Goal: Contribute content

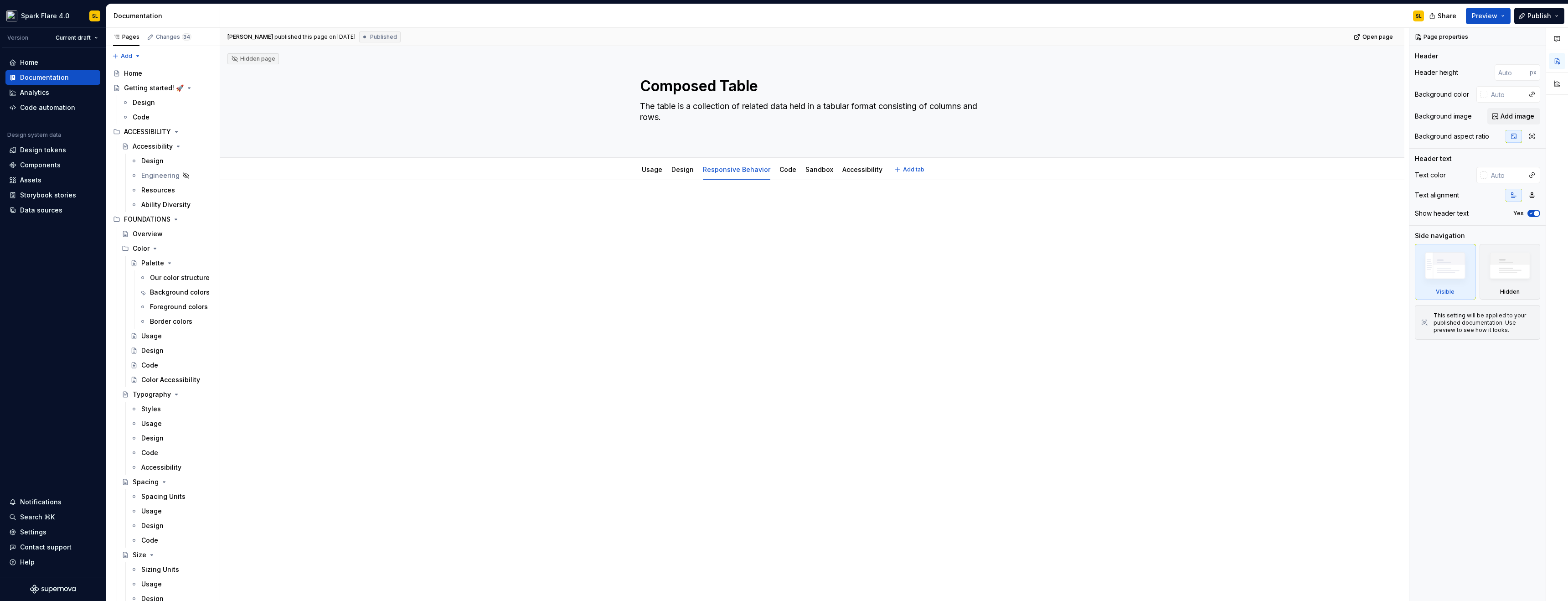
scroll to position [4583, 0]
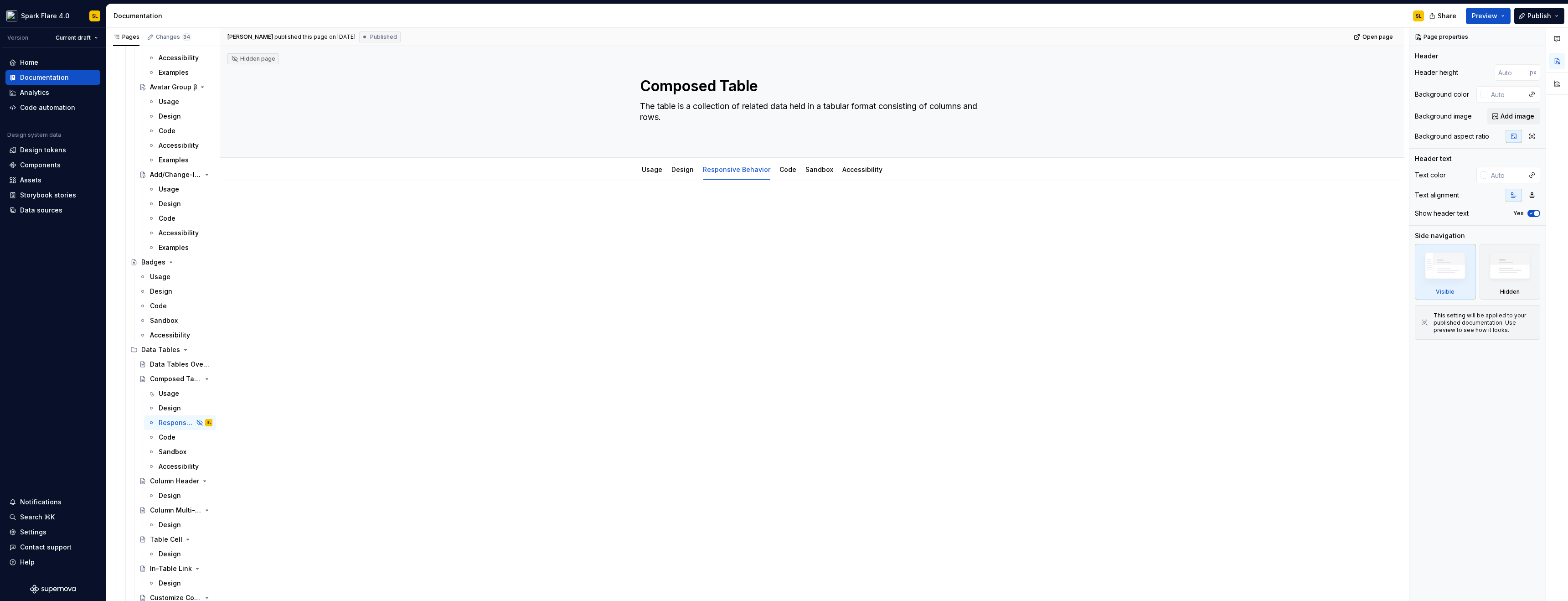
click at [699, 199] on div at bounding box center [812, 304] width 1184 height 248
type textarea "*"
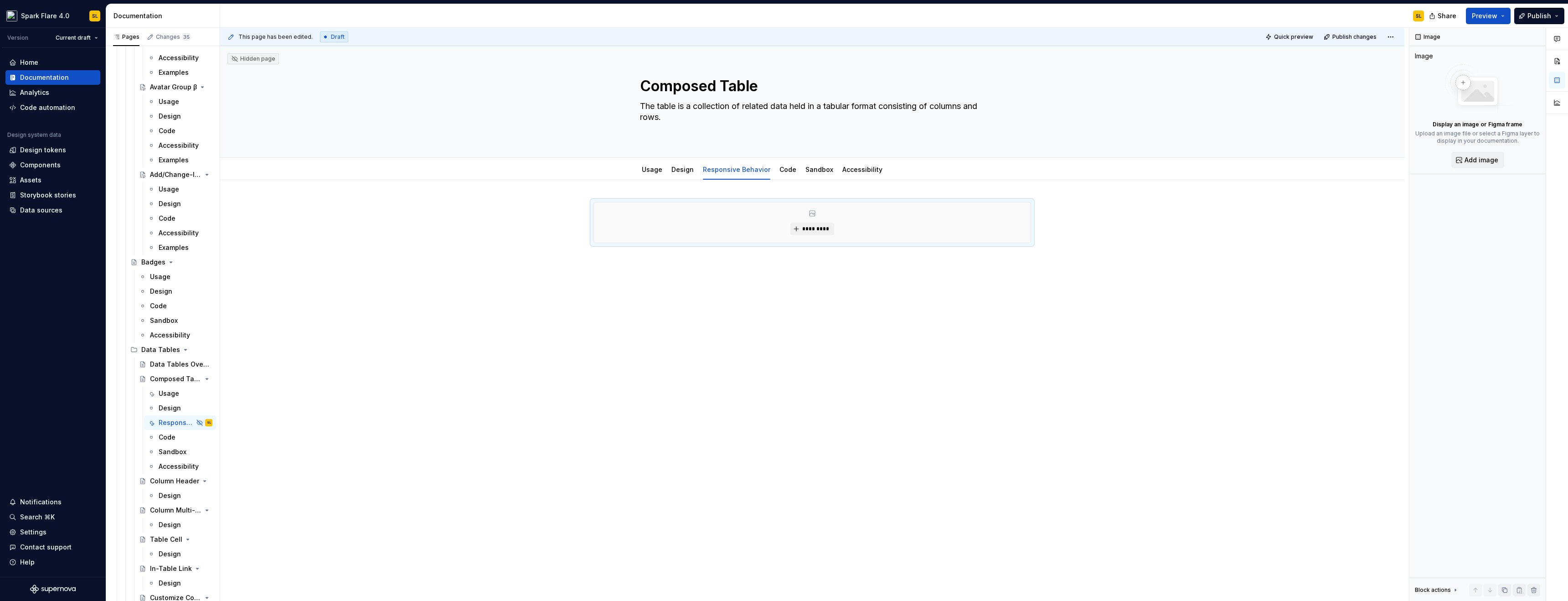
click at [623, 303] on div "This page has been edited. Draft Quick preview Publish changes Hidden page Comp…" at bounding box center [814, 315] width 1189 height 574
click at [601, 294] on div "*********" at bounding box center [812, 307] width 1184 height 254
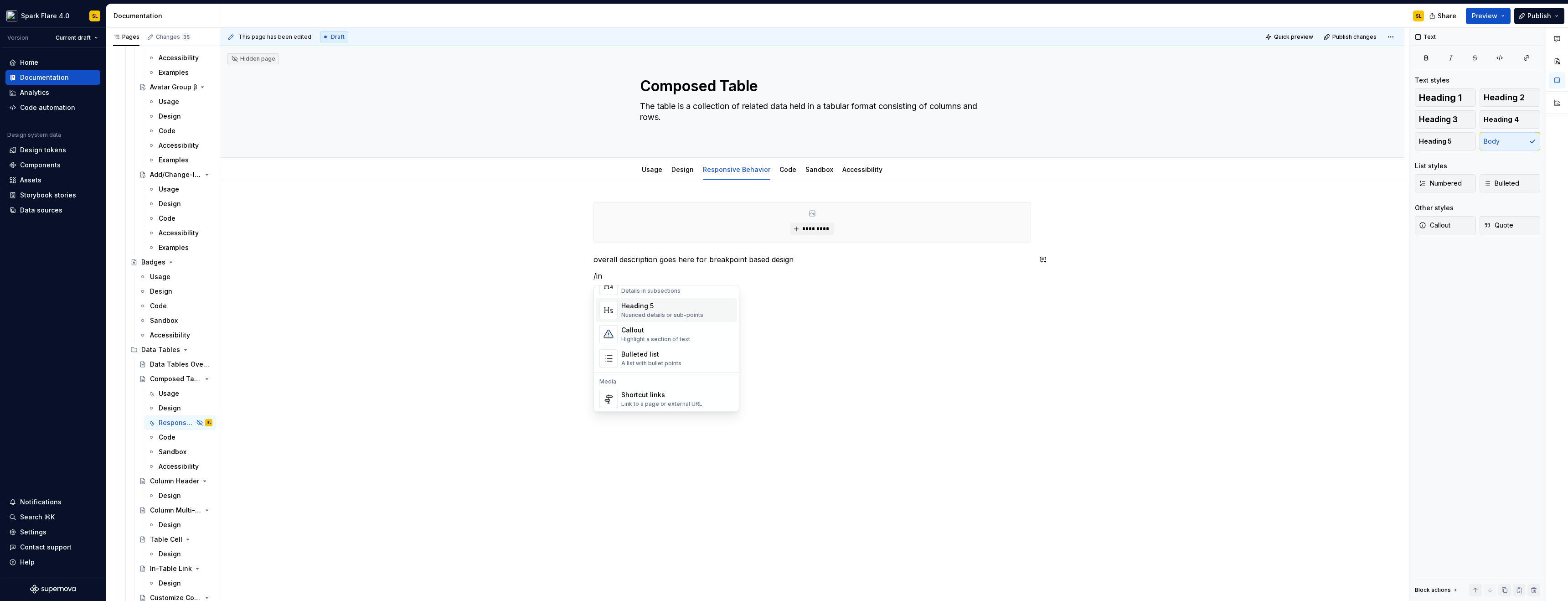
scroll to position [187, 0]
click at [973, 339] on div "********* overall description goes here for breakpoint based design /in" at bounding box center [812, 326] width 1184 height 292
drag, startPoint x: 604, startPoint y: 275, endPoint x: 583, endPoint y: 275, distance: 21.0
click at [593, 275] on div "********* overall description goes here for breakpoint based design /in" at bounding box center [812, 255] width 438 height 107
click at [584, 276] on span at bounding box center [584, 276] width 7 height 13
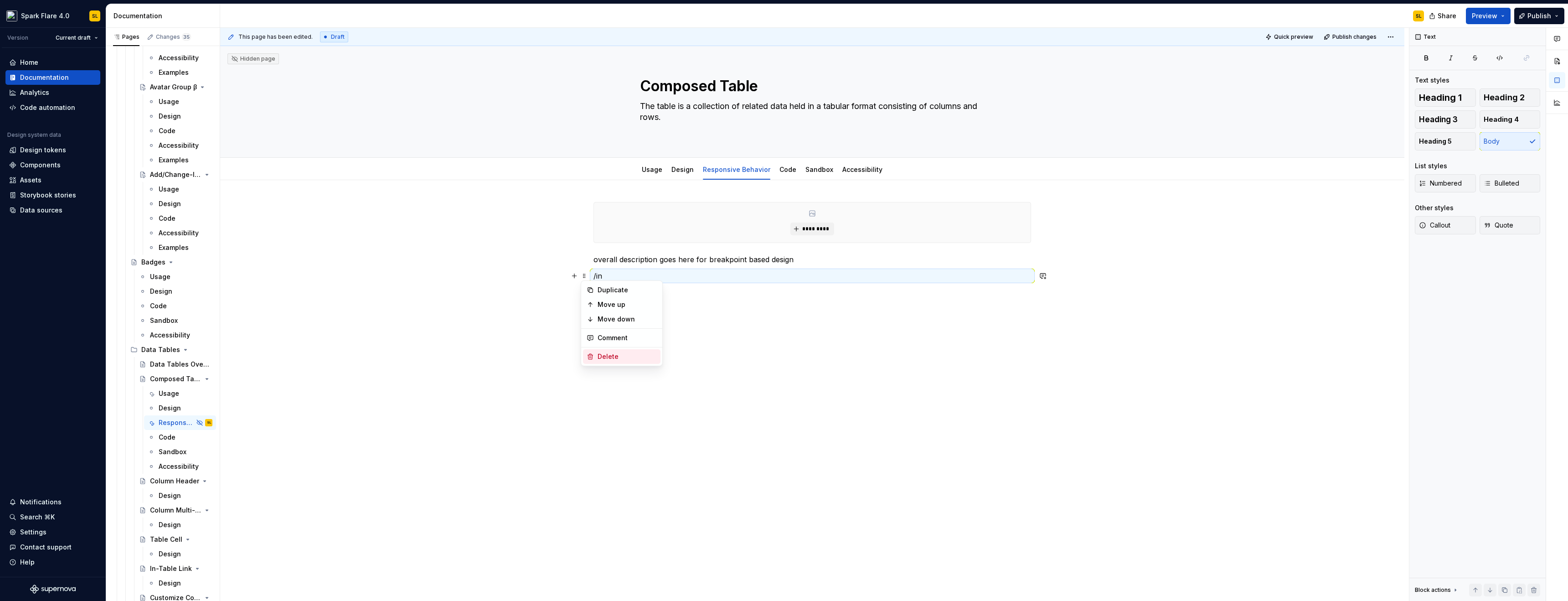
click at [601, 359] on div "Delete" at bounding box center [627, 356] width 59 height 9
click at [1452, 279] on icon "button" at bounding box center [1452, 276] width 5 height 5
type textarea "*"
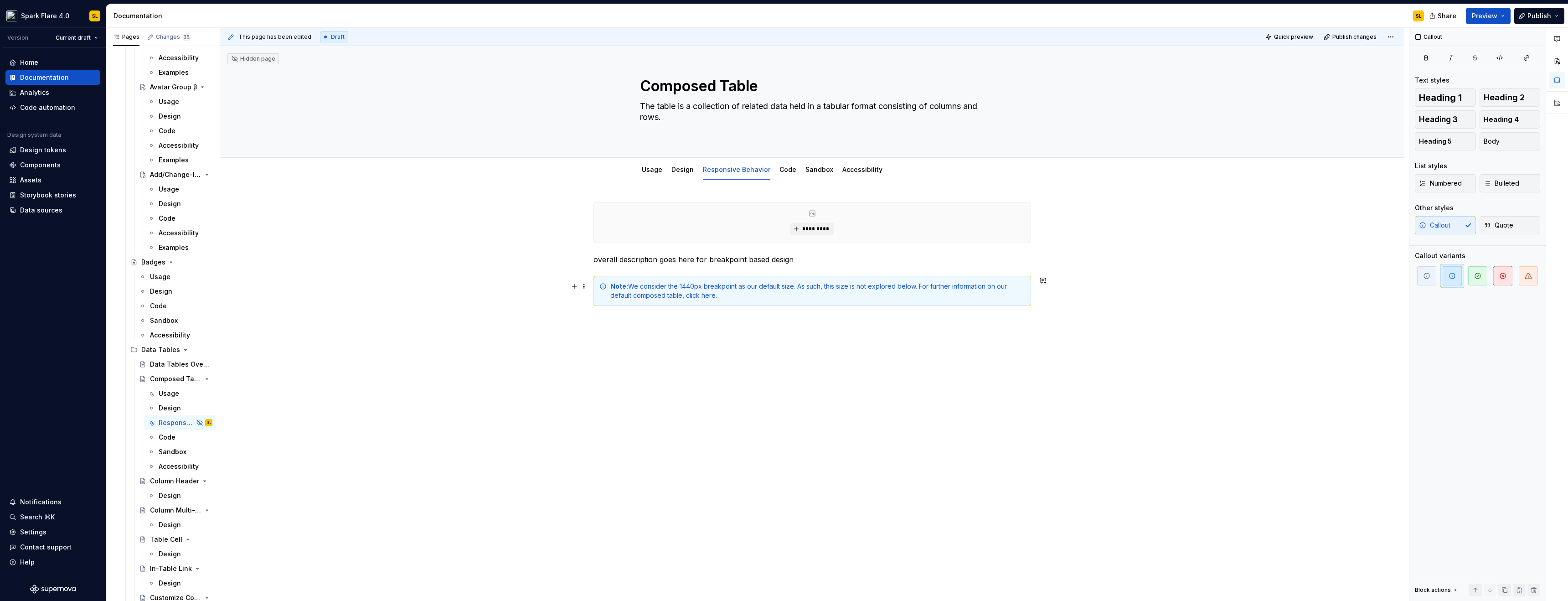
click at [707, 295] on div "Note: We consider the 1440px breakpoint as our default size. As such, this size…" at bounding box center [817, 291] width 415 height 18
click at [917, 275] on button "button" at bounding box center [917, 279] width 13 height 13
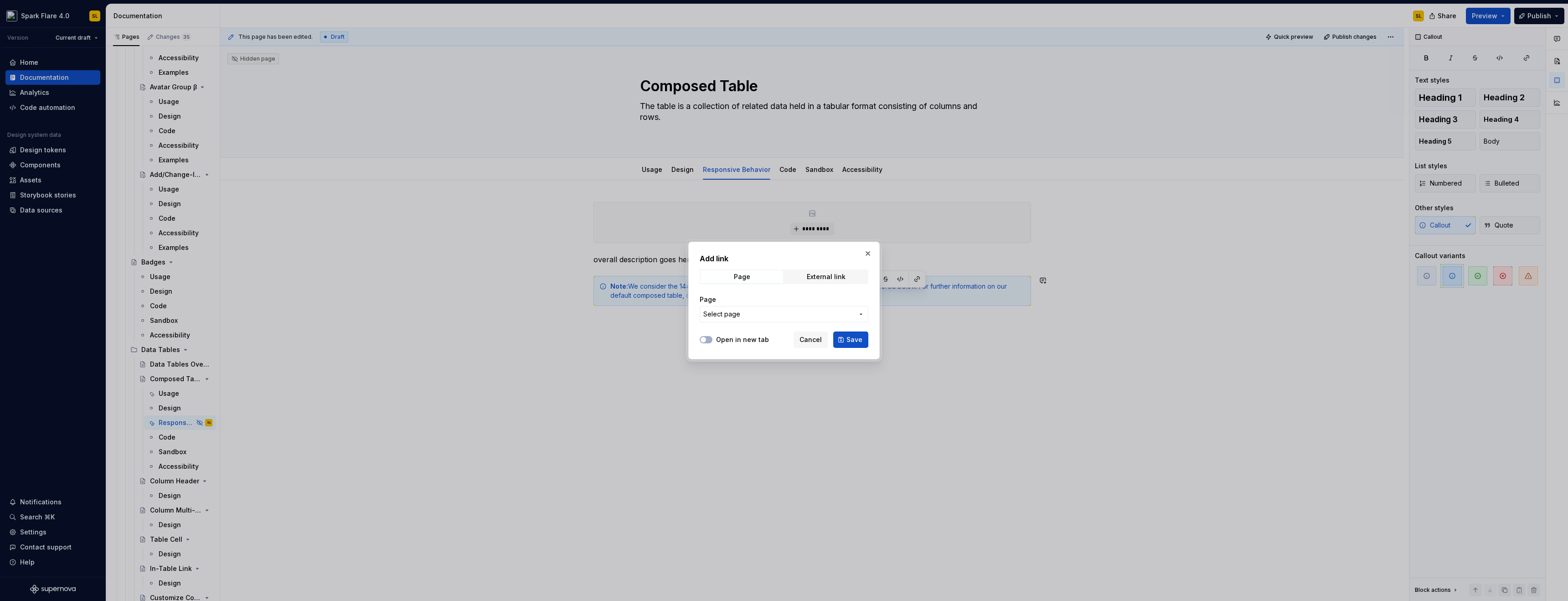
click at [814, 310] on span "Select page" at bounding box center [778, 314] width 150 height 9
type input "composed"
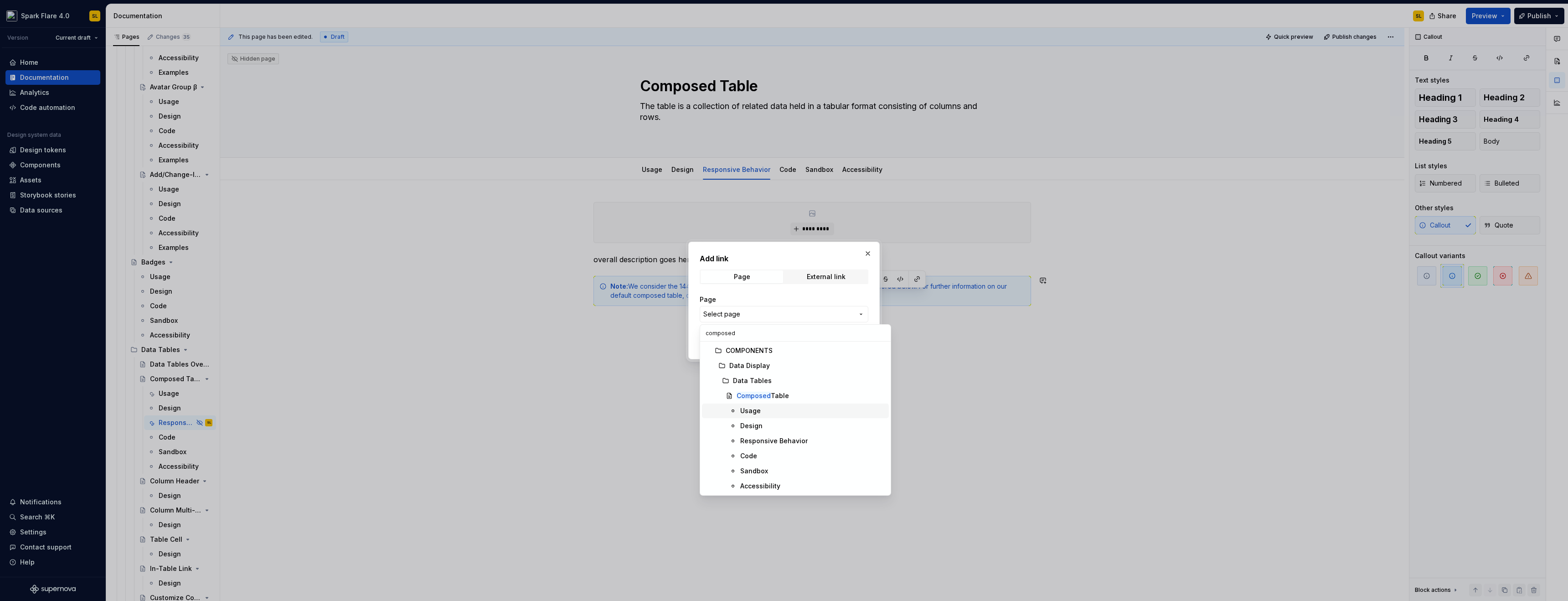
click at [791, 415] on div "Usage" at bounding box center [813, 410] width 145 height 9
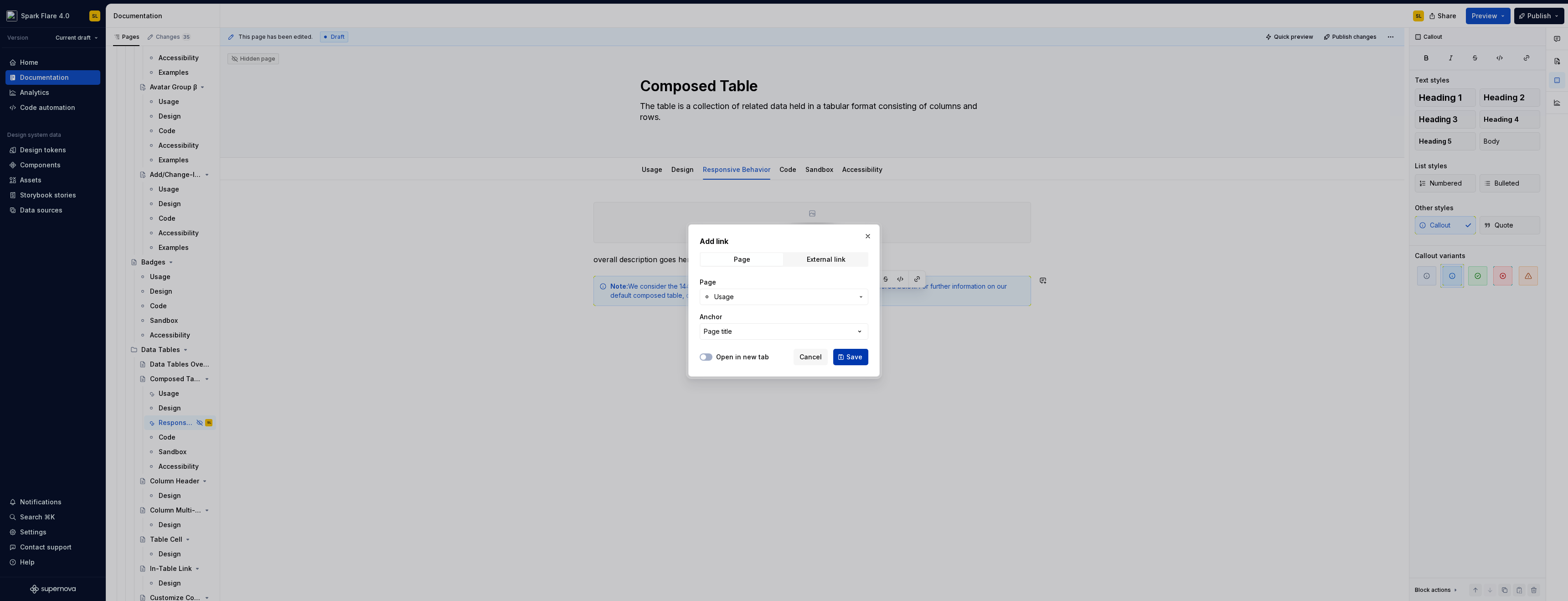
click at [853, 362] on button "Save" at bounding box center [851, 357] width 35 height 16
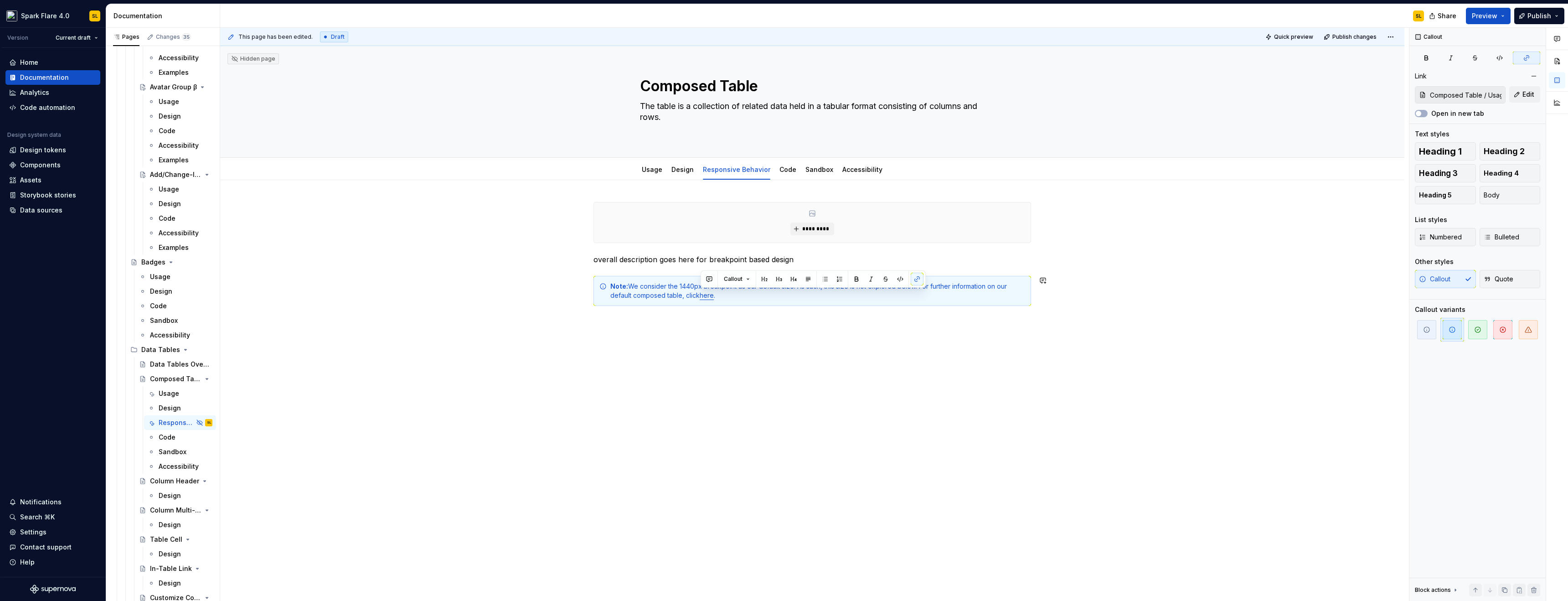
click at [720, 379] on div "********* overall description goes here for breakpoint based design Note: We co…" at bounding box center [812, 339] width 1184 height 317
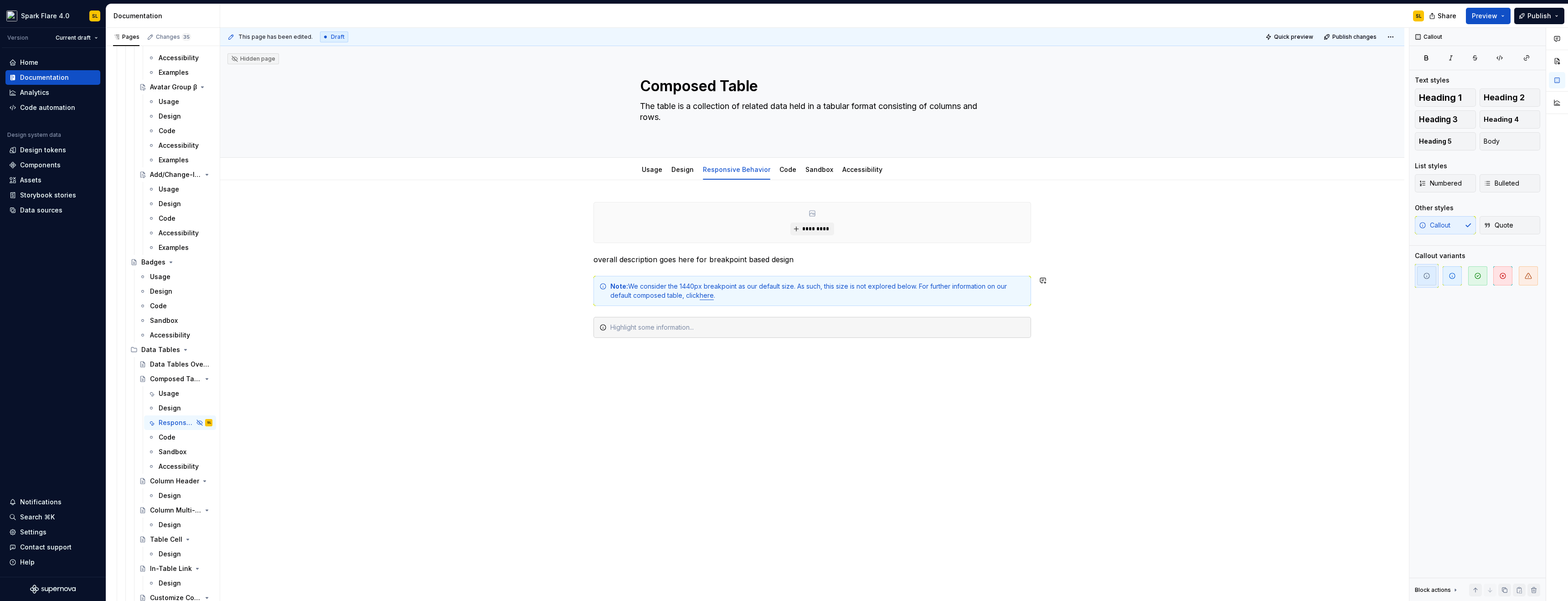
type textarea "*"
click at [629, 286] on div "Note: We consider the 1440px breakpoint as our default size. As such, this size…" at bounding box center [817, 291] width 415 height 18
click at [693, 327] on div at bounding box center [817, 327] width 415 height 9
click at [716, 337] on div "When designing at different breakpoints, we recommend using our Figma Grid Layo…" at bounding box center [817, 332] width 415 height 18
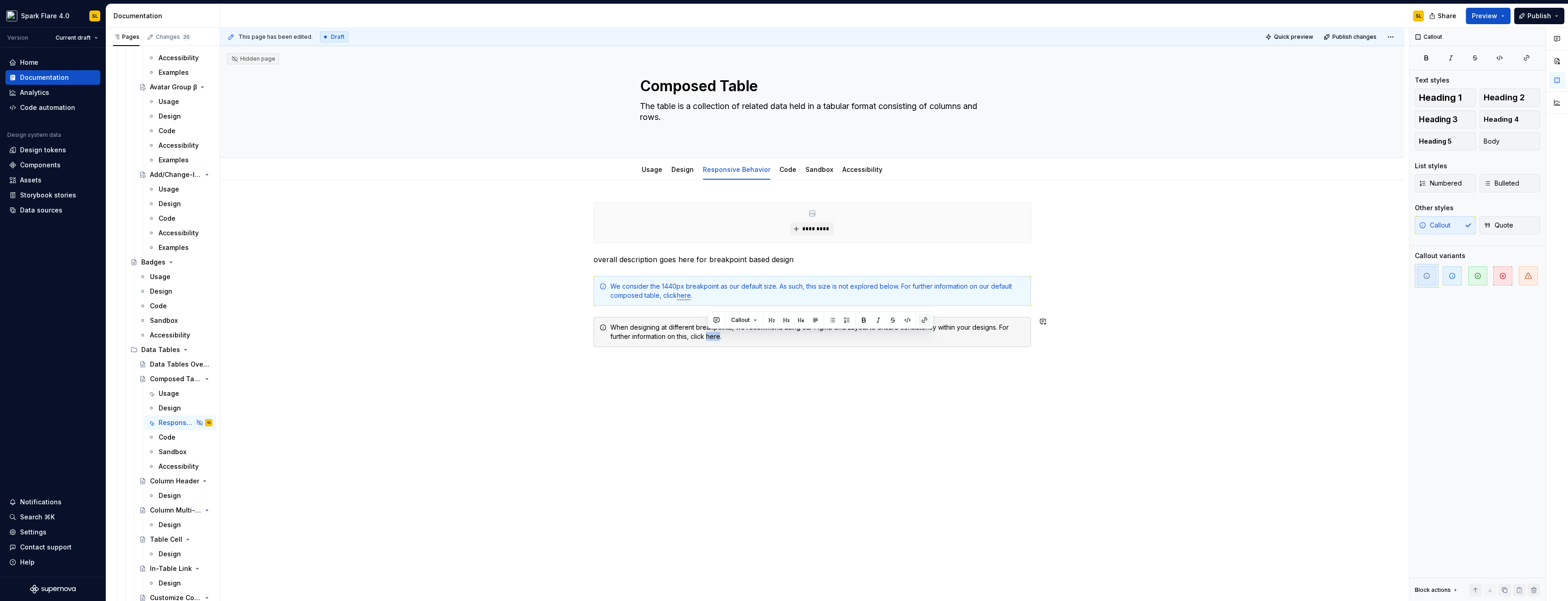
click at [923, 320] on button "button" at bounding box center [924, 320] width 13 height 13
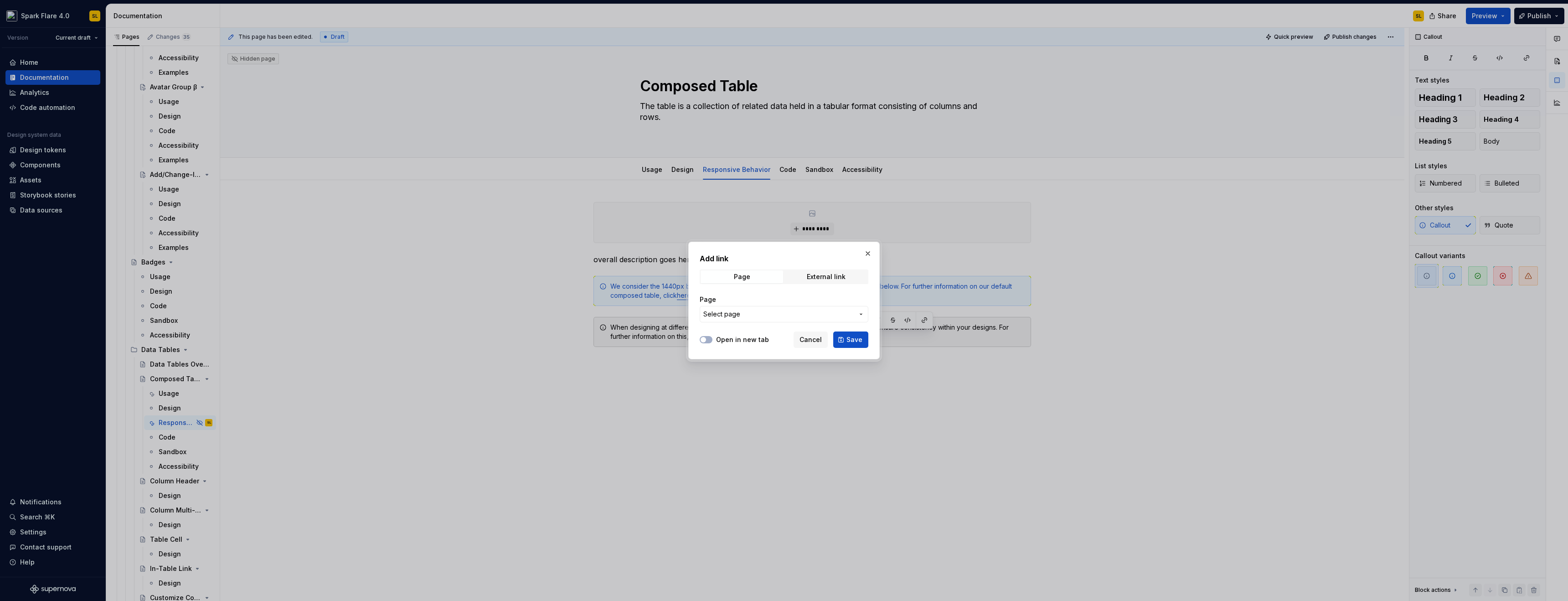
click at [806, 310] on span "Select page" at bounding box center [778, 314] width 150 height 9
type input "g"
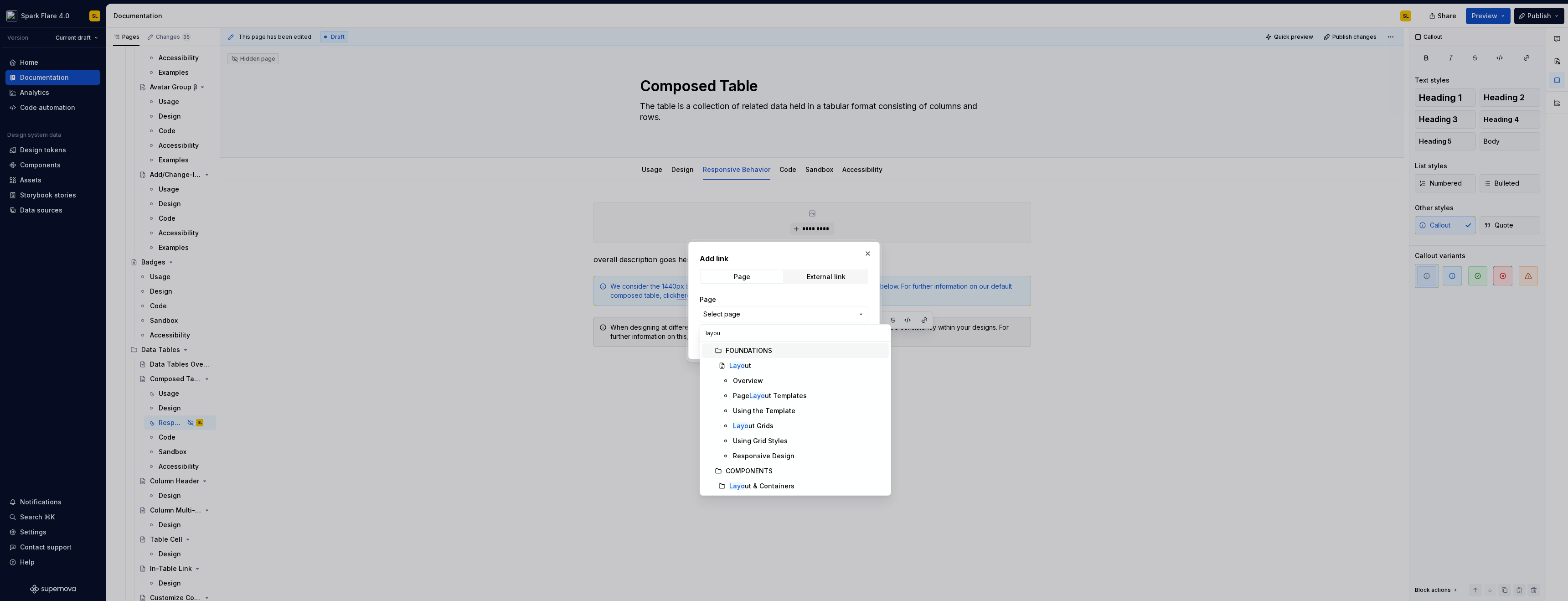
type input "layout"
click at [788, 371] on span "Layout" at bounding box center [795, 366] width 187 height 15
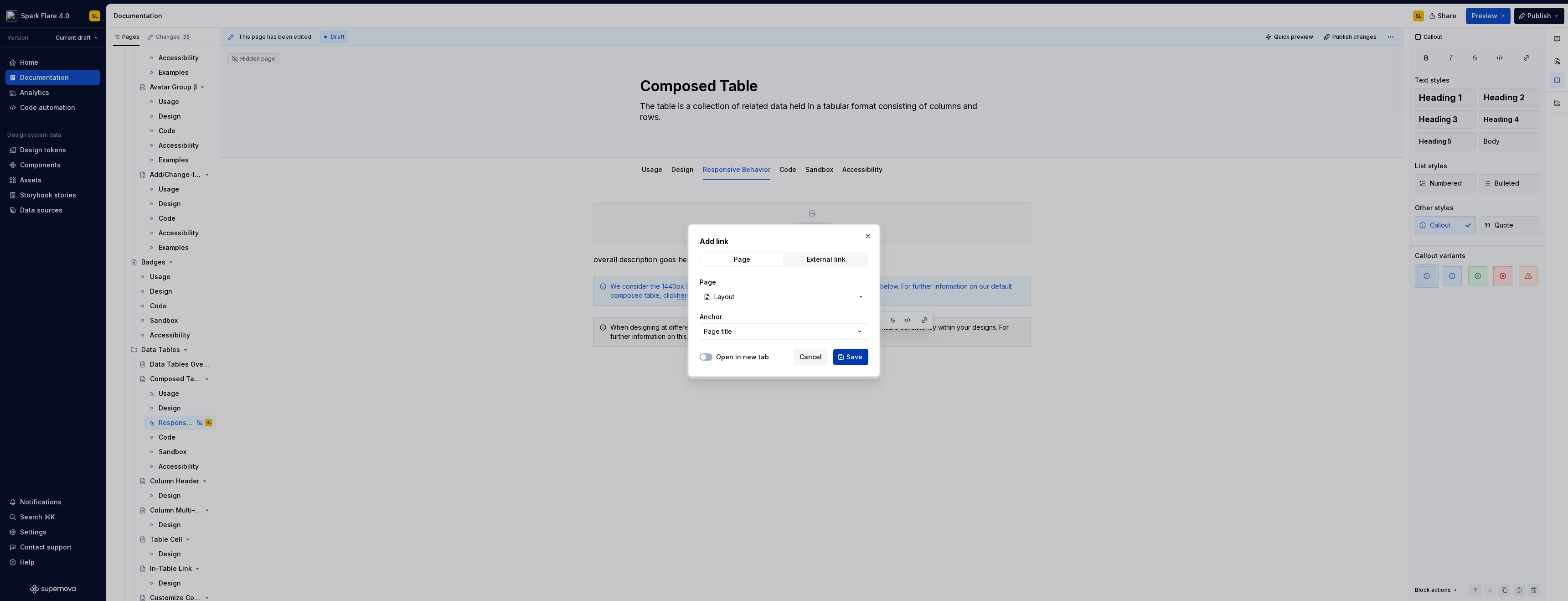
click at [850, 356] on span "Save" at bounding box center [855, 357] width 16 height 9
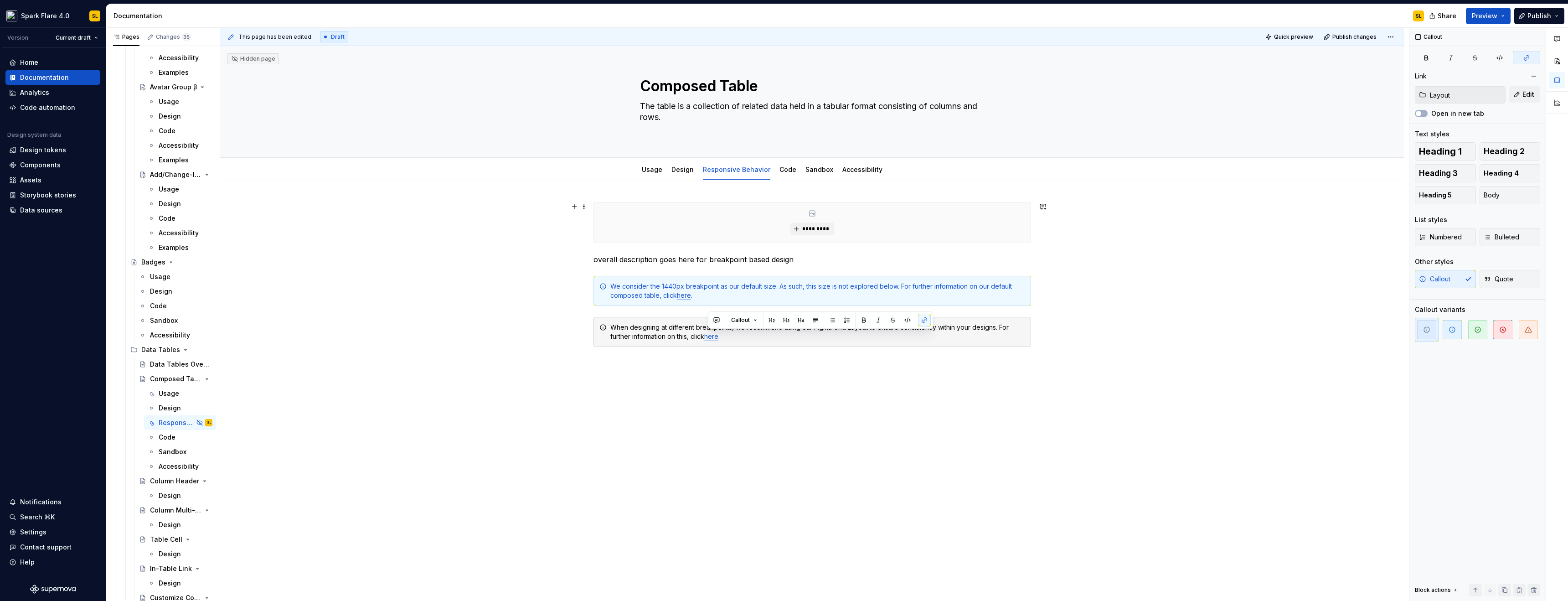
click at [1139, 237] on div "********* overall description goes here for breakpoint based design We consider…" at bounding box center [812, 359] width 1184 height 358
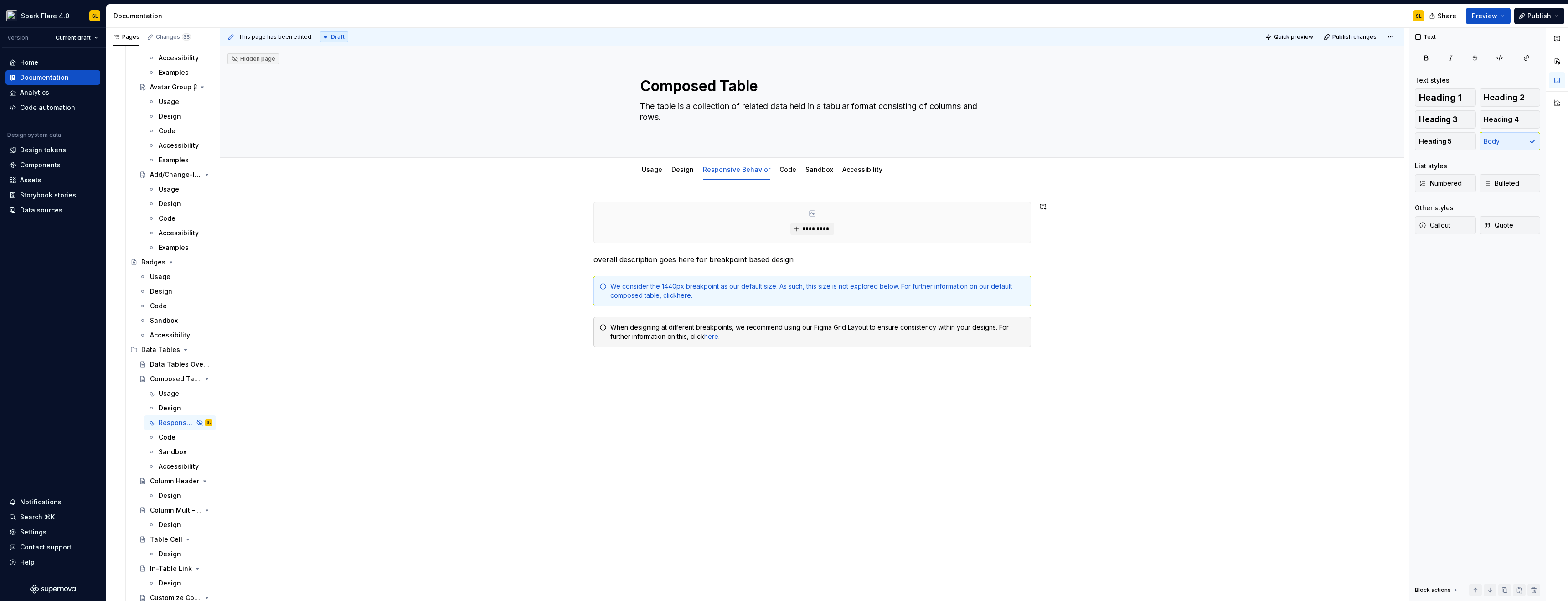
click at [672, 373] on div "********* overall description goes here for breakpoint based design We consider…" at bounding box center [812, 359] width 1184 height 358
click at [592, 374] on div "********* overall description goes here for breakpoint based design We consider…" at bounding box center [812, 387] width 1184 height 413
click at [598, 397] on p at bounding box center [812, 397] width 438 height 11
click at [586, 381] on span at bounding box center [584, 380] width 7 height 13
drag, startPoint x: 586, startPoint y: 381, endPoint x: 588, endPoint y: 356, distance: 25.1
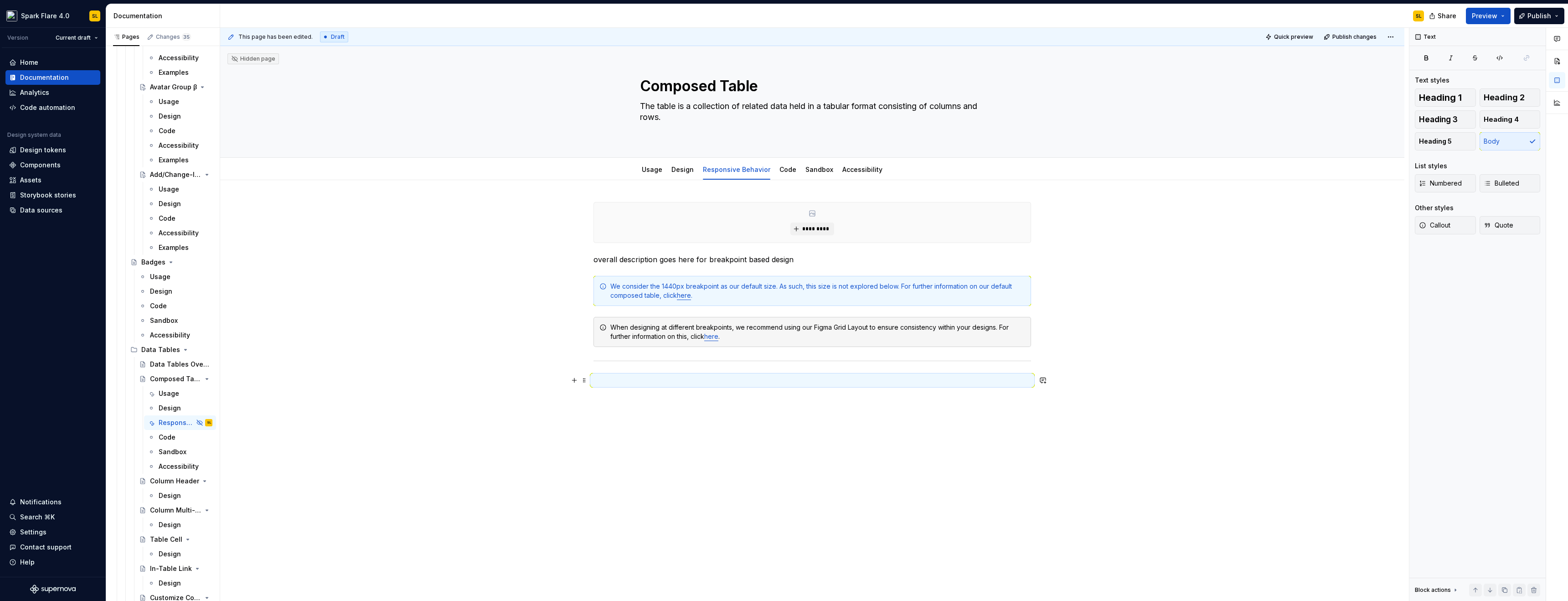
click at [587, 381] on span at bounding box center [584, 380] width 7 height 13
click at [629, 402] on div "Move up" at bounding box center [621, 409] width 77 height 15
click at [669, 398] on p at bounding box center [812, 402] width 438 height 11
click at [584, 364] on span at bounding box center [584, 363] width 7 height 13
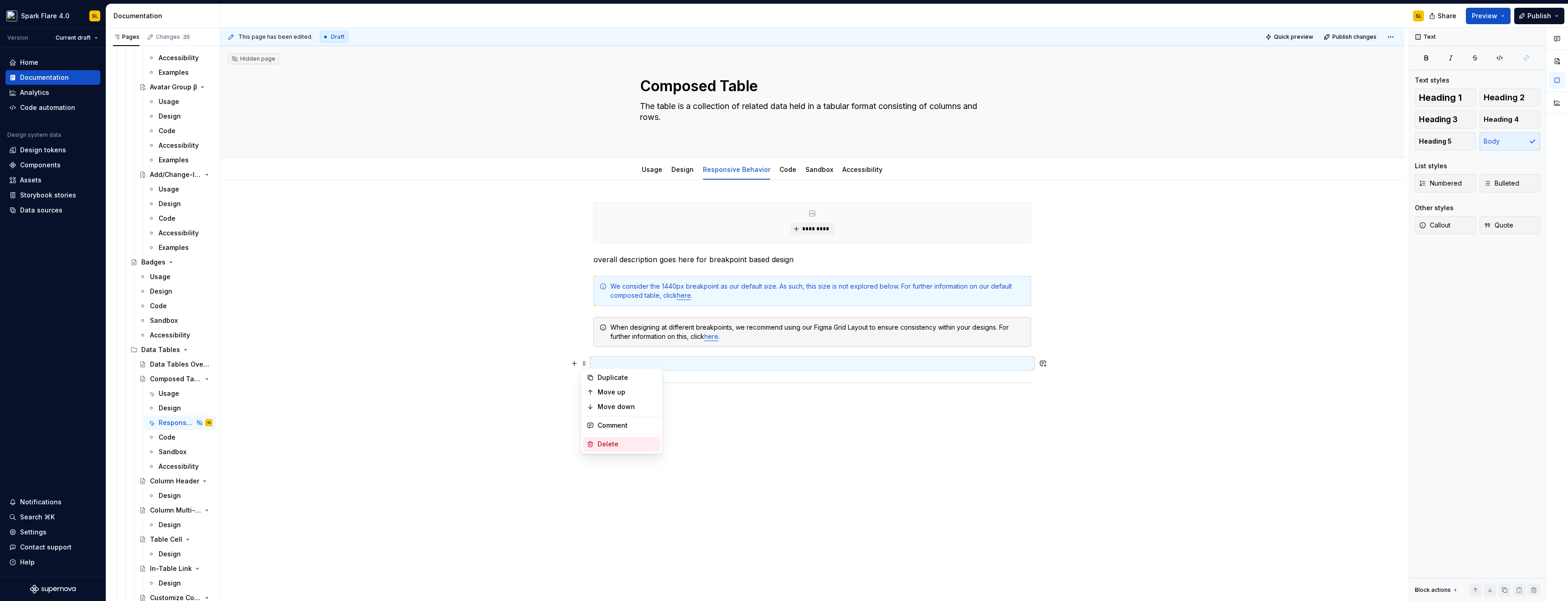
click at [603, 440] on div "Delete" at bounding box center [627, 444] width 59 height 9
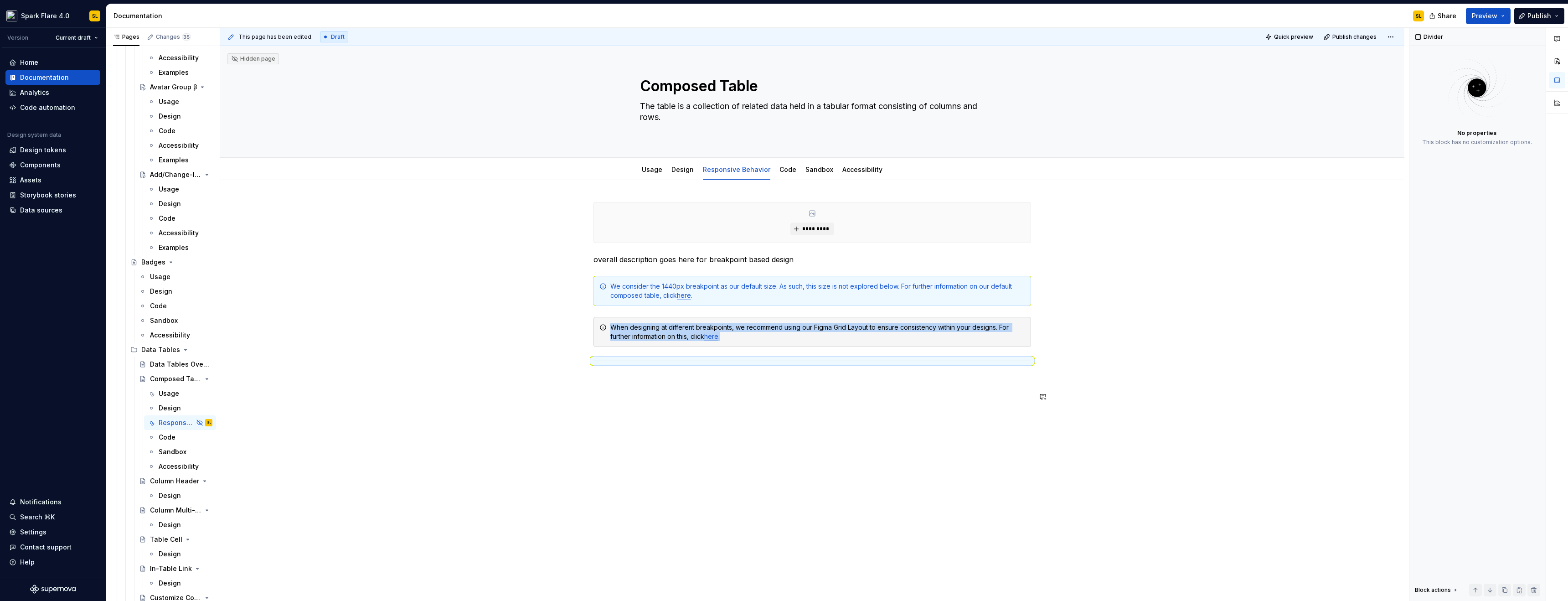
click at [612, 375] on p at bounding box center [812, 381] width 438 height 11
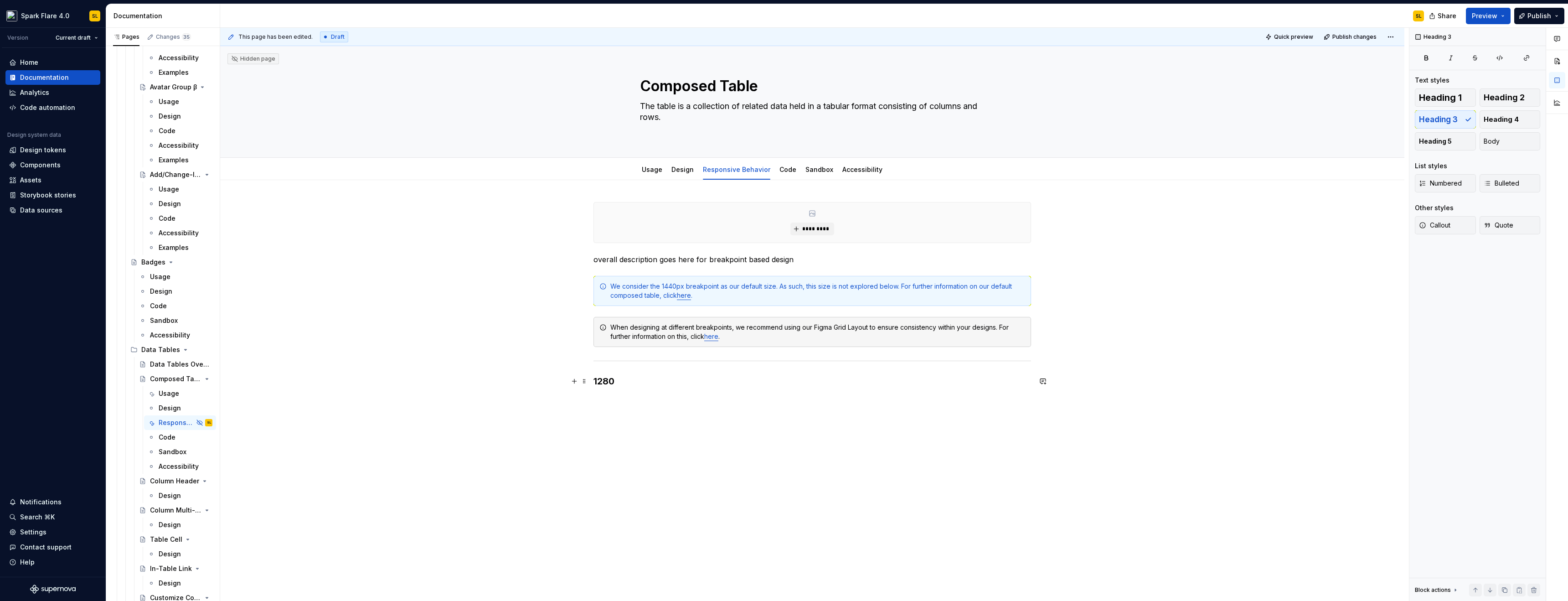
click at [612, 376] on h3 "1280" at bounding box center [812, 381] width 438 height 13
click at [613, 376] on h3 "1280" at bounding box center [812, 381] width 438 height 13
click at [605, 379] on h3 "1280" at bounding box center [812, 381] width 438 height 13
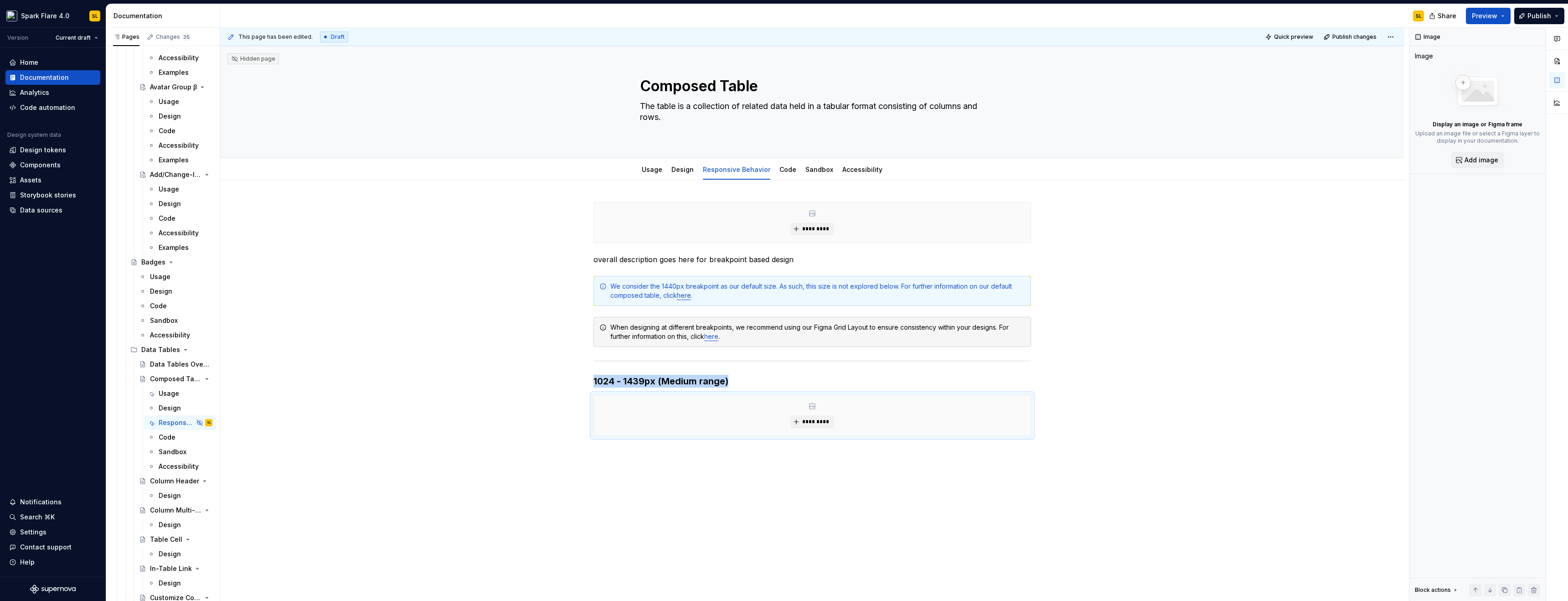
click at [670, 498] on div "********* overall description goes here for breakpoint based design We consider…" at bounding box center [812, 415] width 1184 height 469
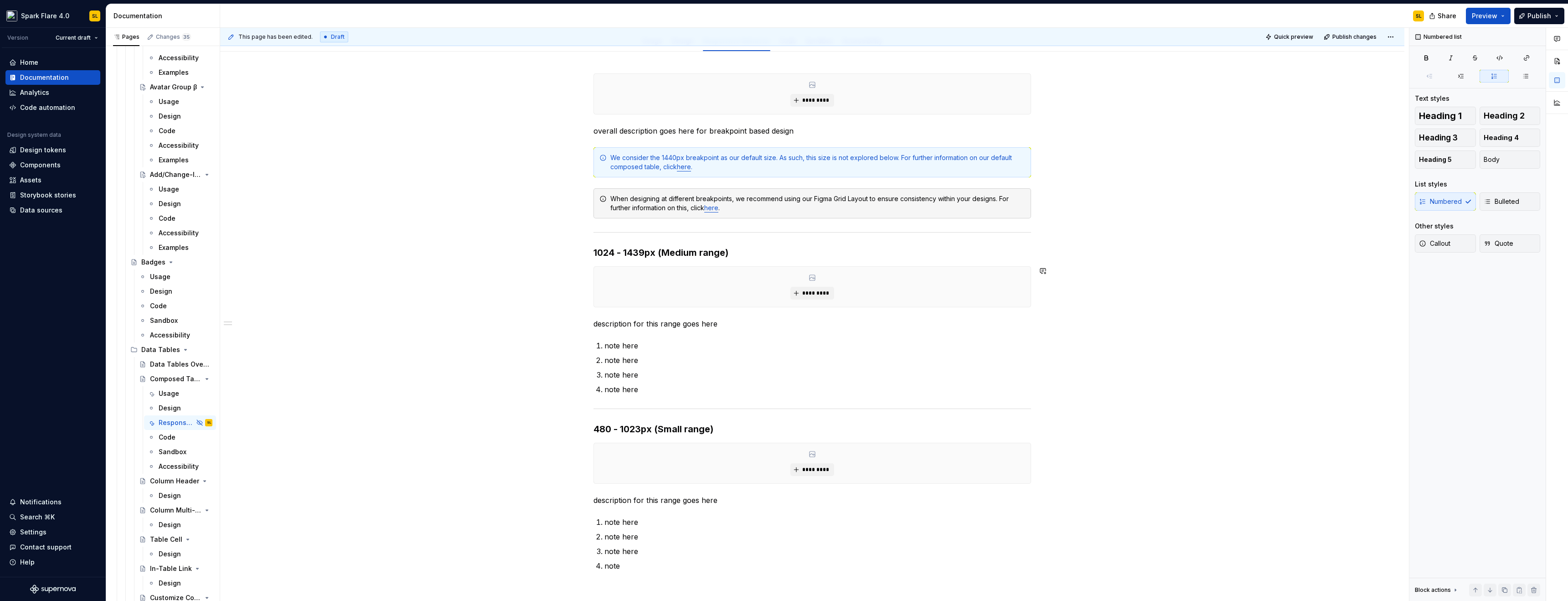
scroll to position [143, 0]
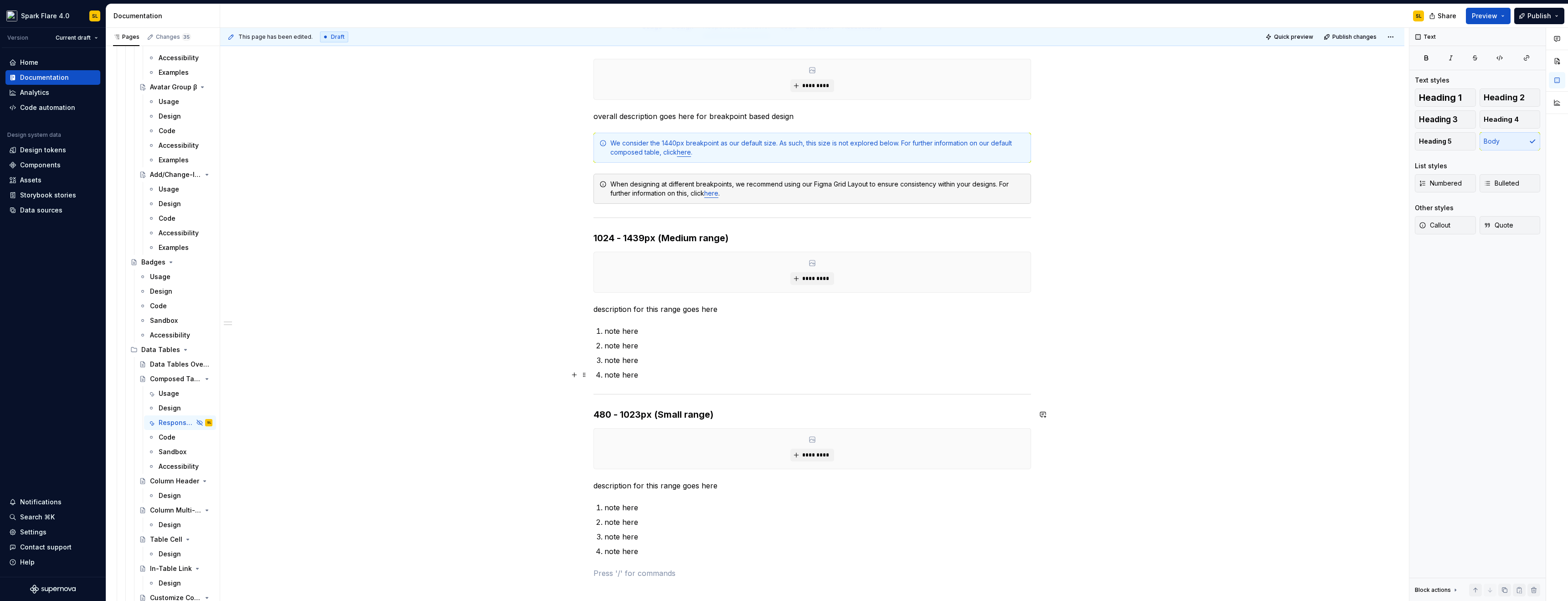
click at [644, 375] on p "note here" at bounding box center [817, 375] width 427 height 11
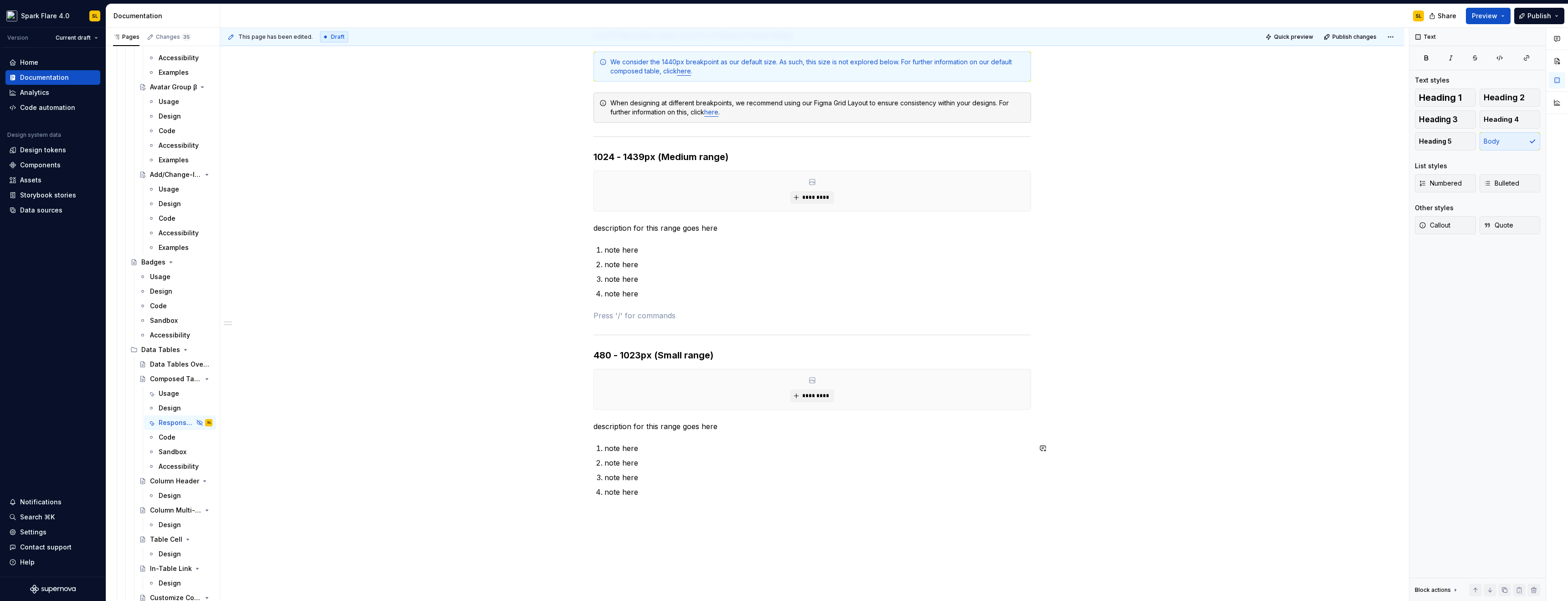
click at [654, 498] on div "********* overall description goes here for breakpoint based design We consider…" at bounding box center [812, 248] width 438 height 542
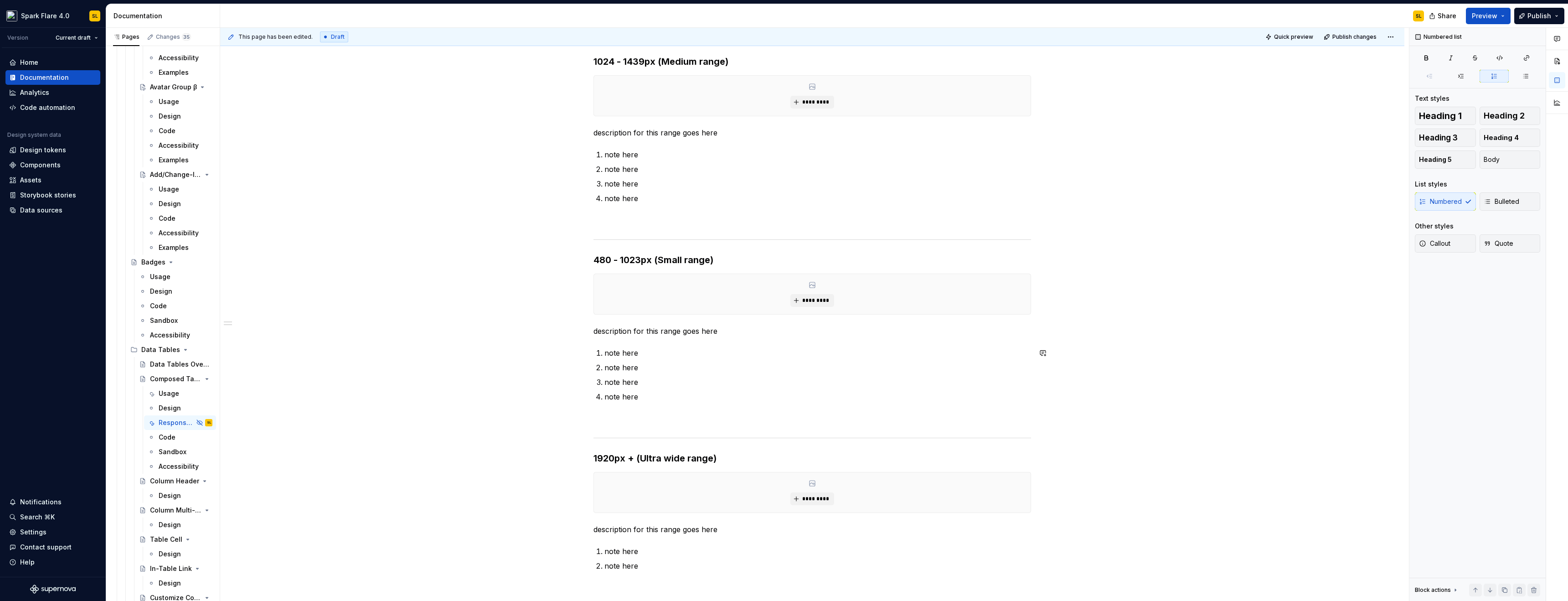
scroll to position [334, 0]
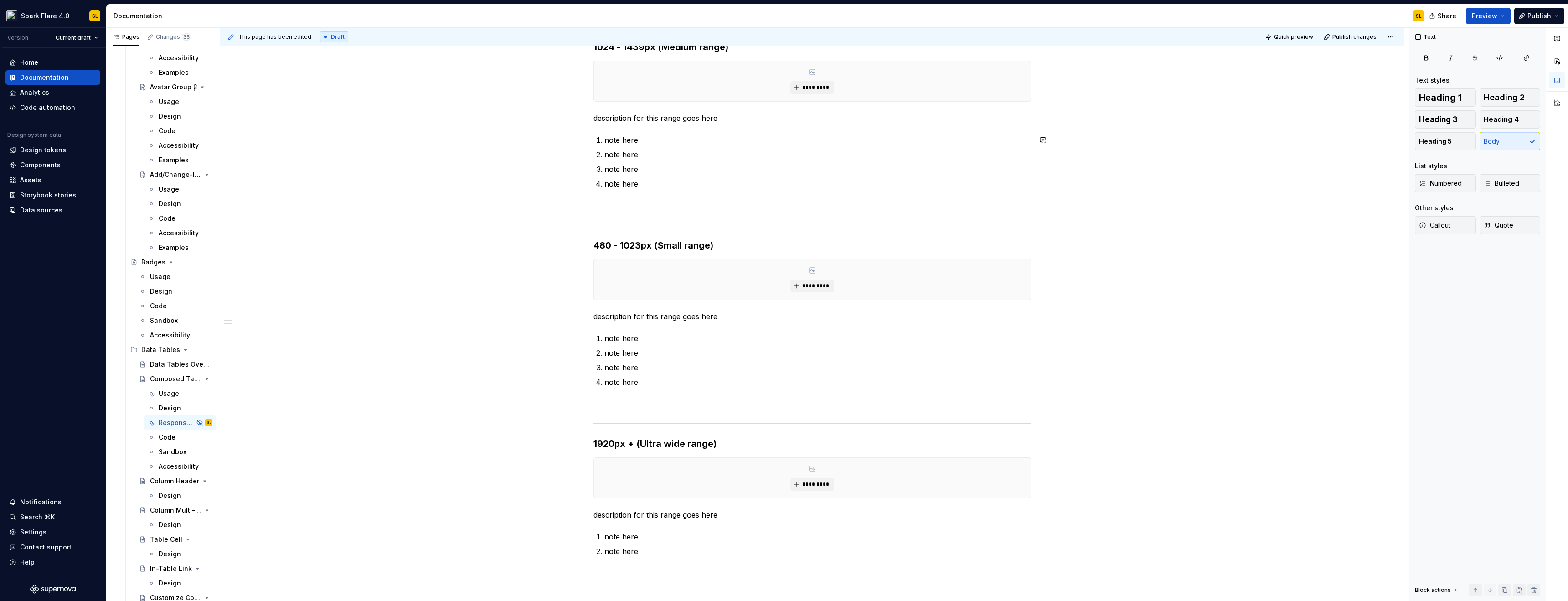
type textarea "*"
